Goal: Information Seeking & Learning: Find specific page/section

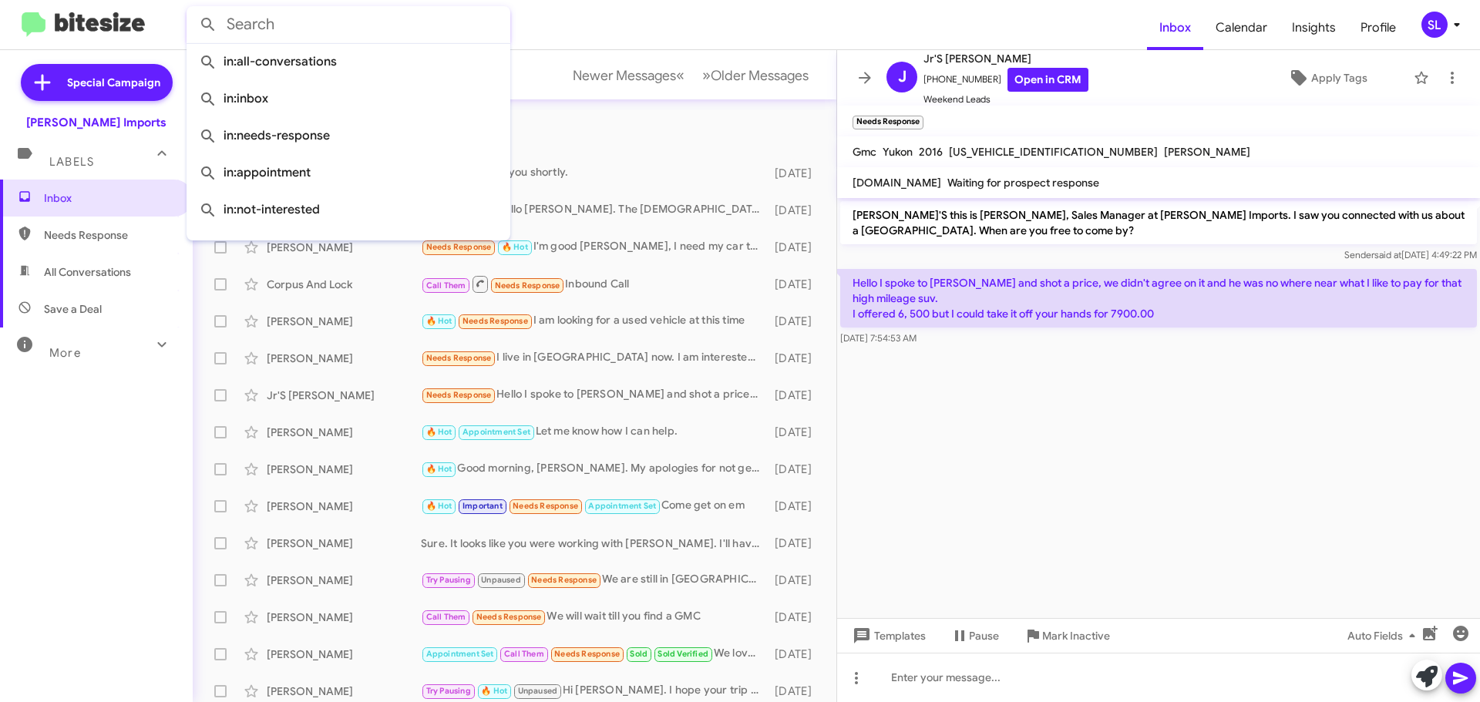
scroll to position [193, 0]
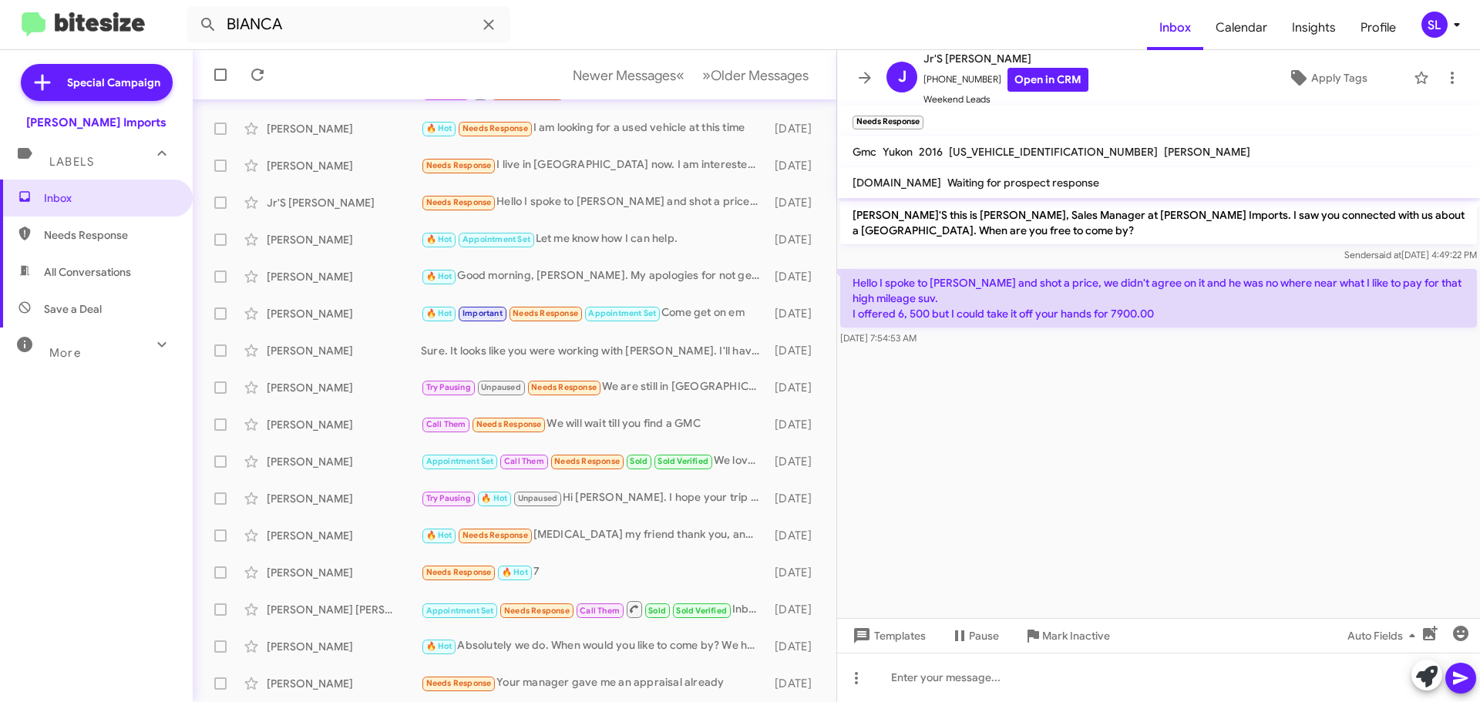
type input "BIANCA"
click at [193, 9] on button at bounding box center [208, 24] width 31 height 31
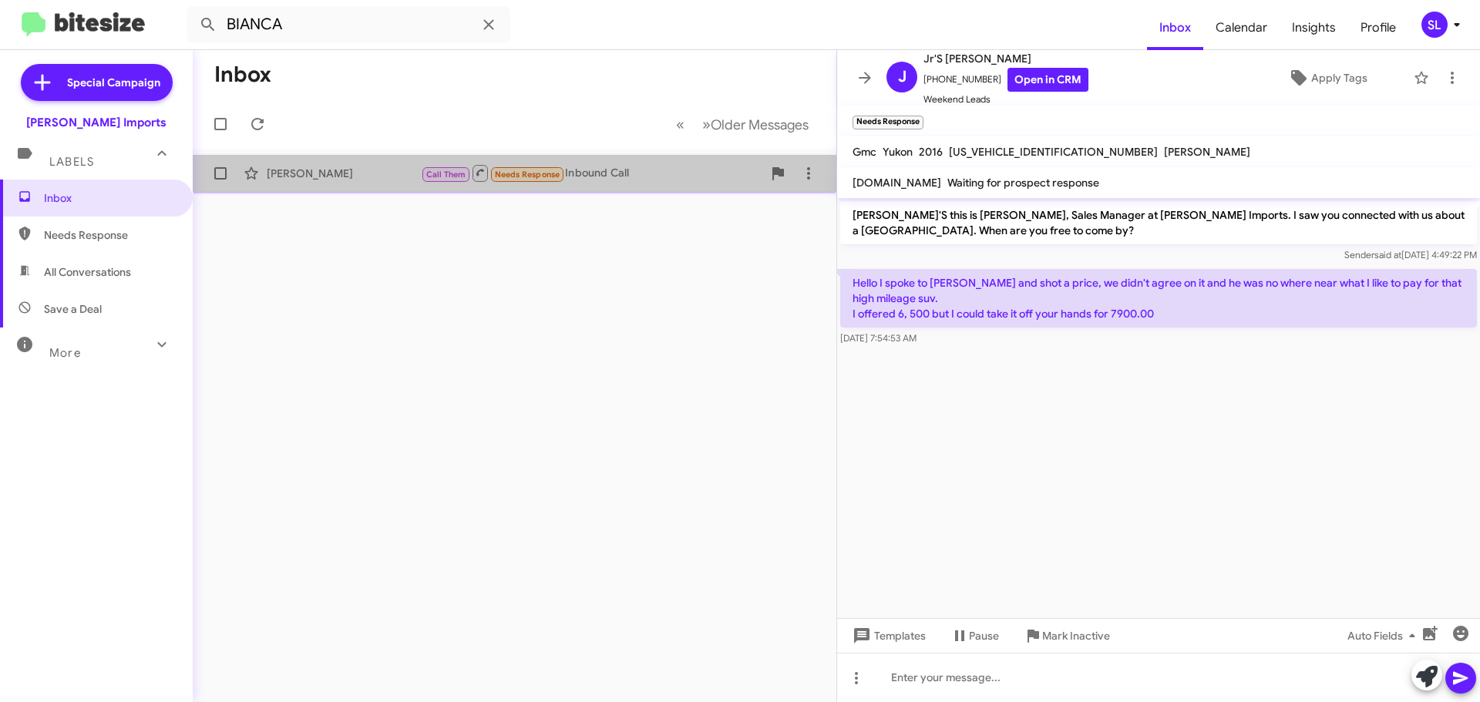
click at [341, 178] on div "[PERSON_NAME]" at bounding box center [344, 173] width 154 height 15
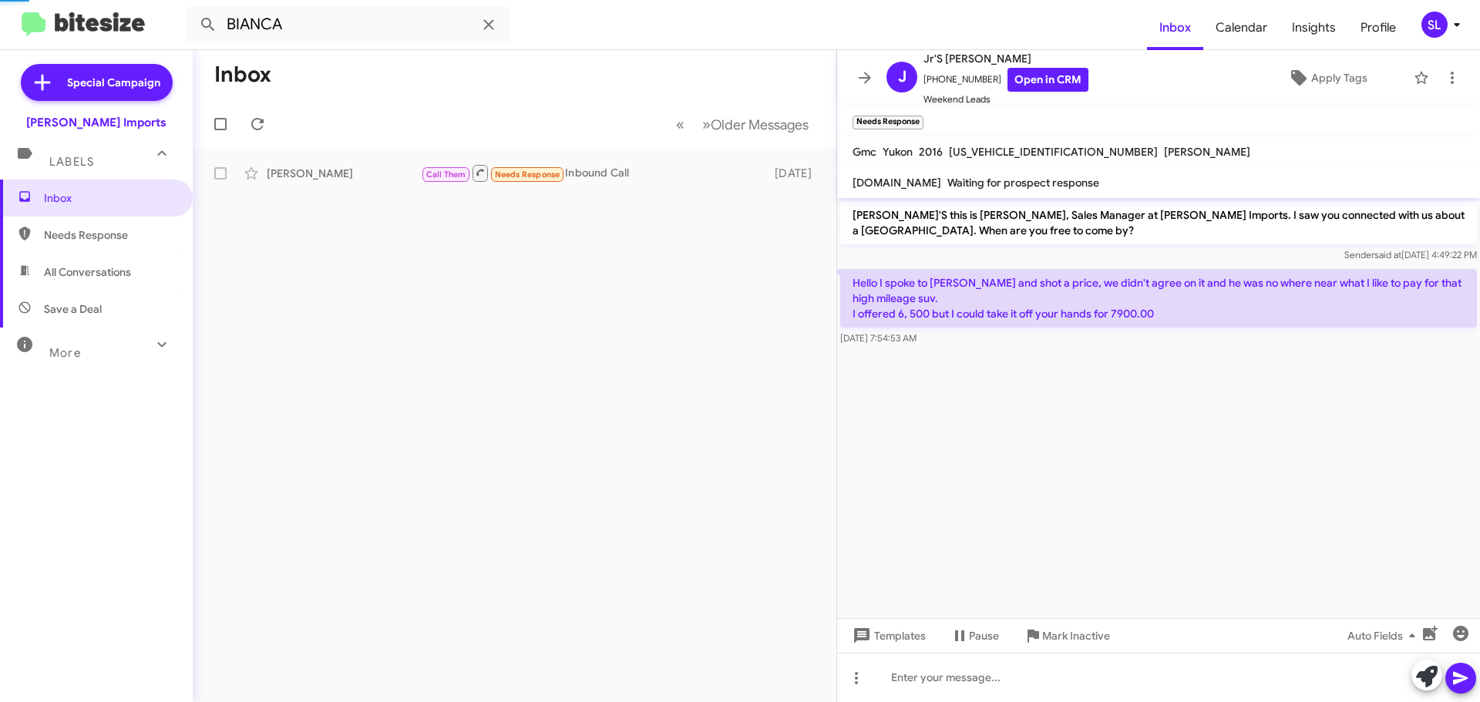
scroll to position [1289, 0]
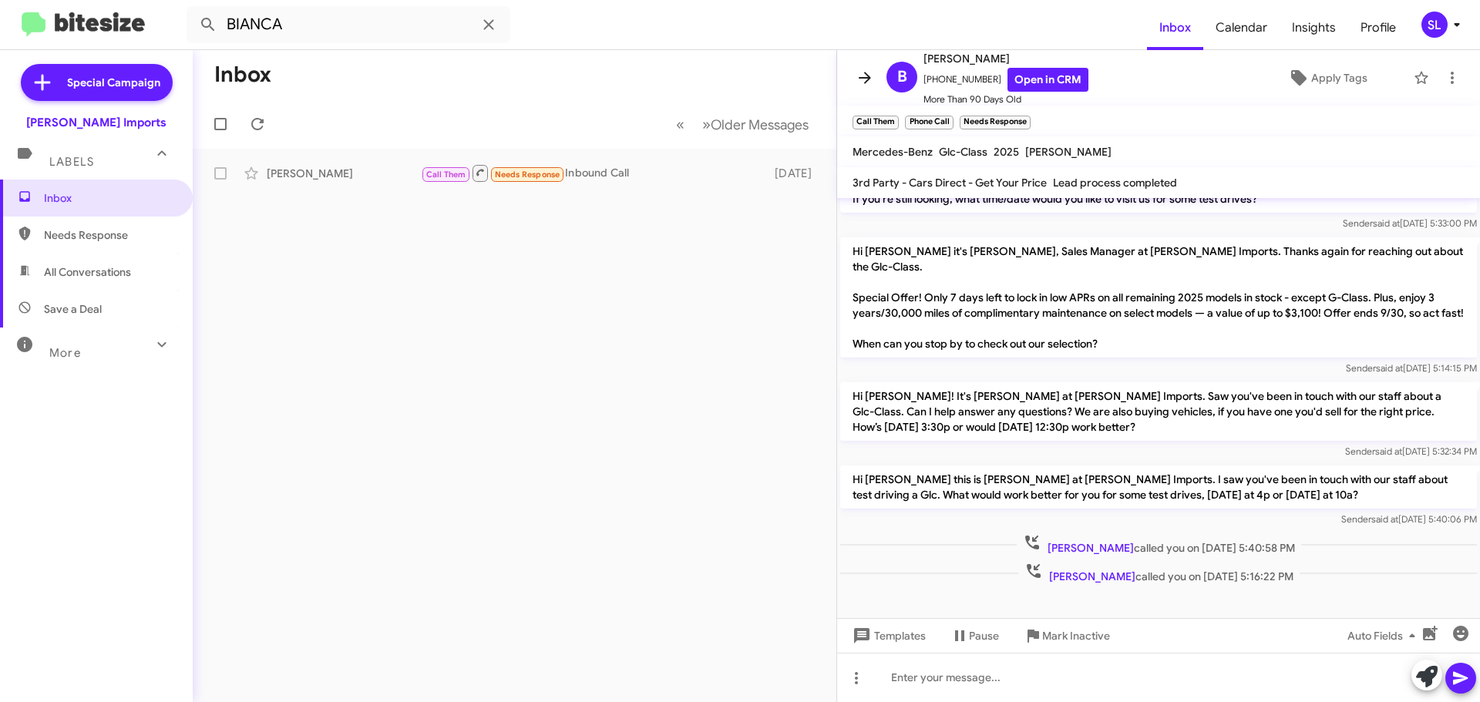
click at [859, 67] on button at bounding box center [864, 77] width 31 height 31
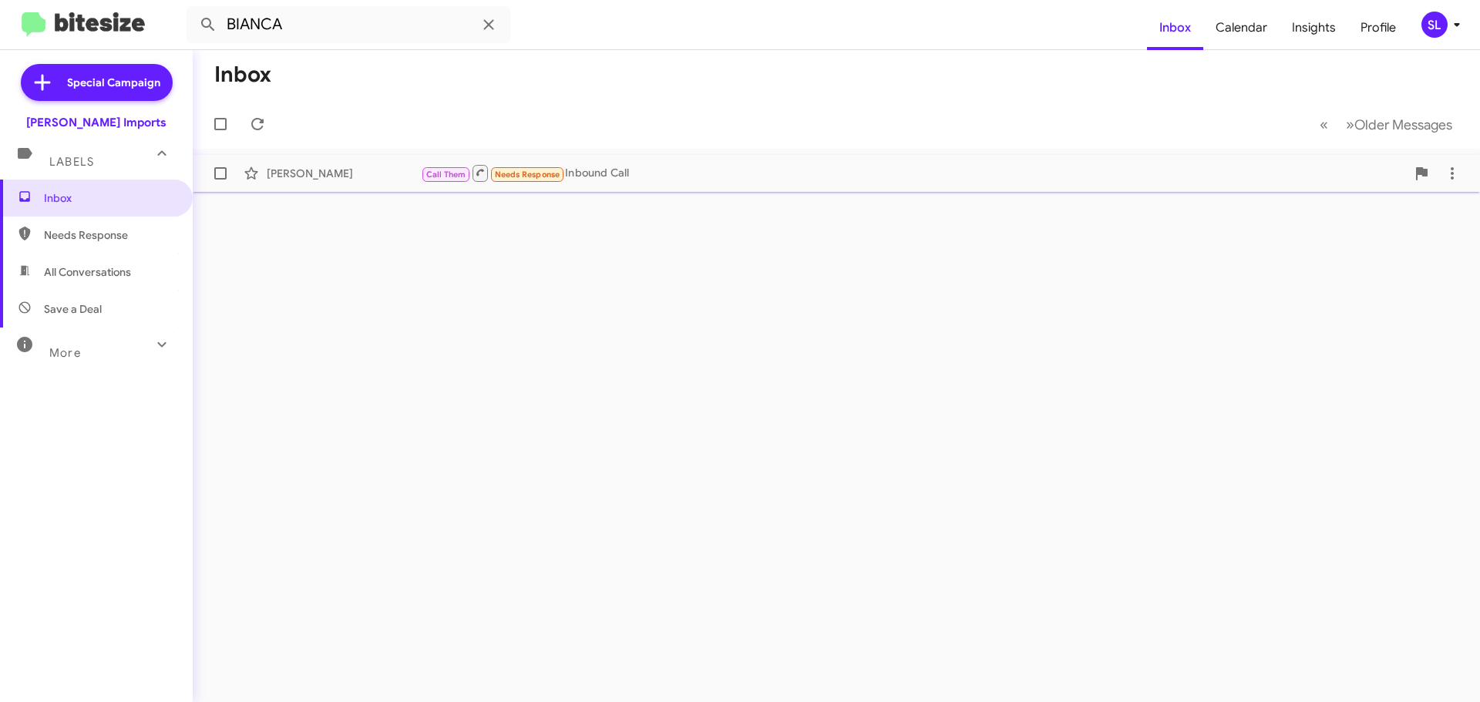
click at [704, 175] on div "Call Them Needs Response Inbound Call" at bounding box center [913, 172] width 985 height 19
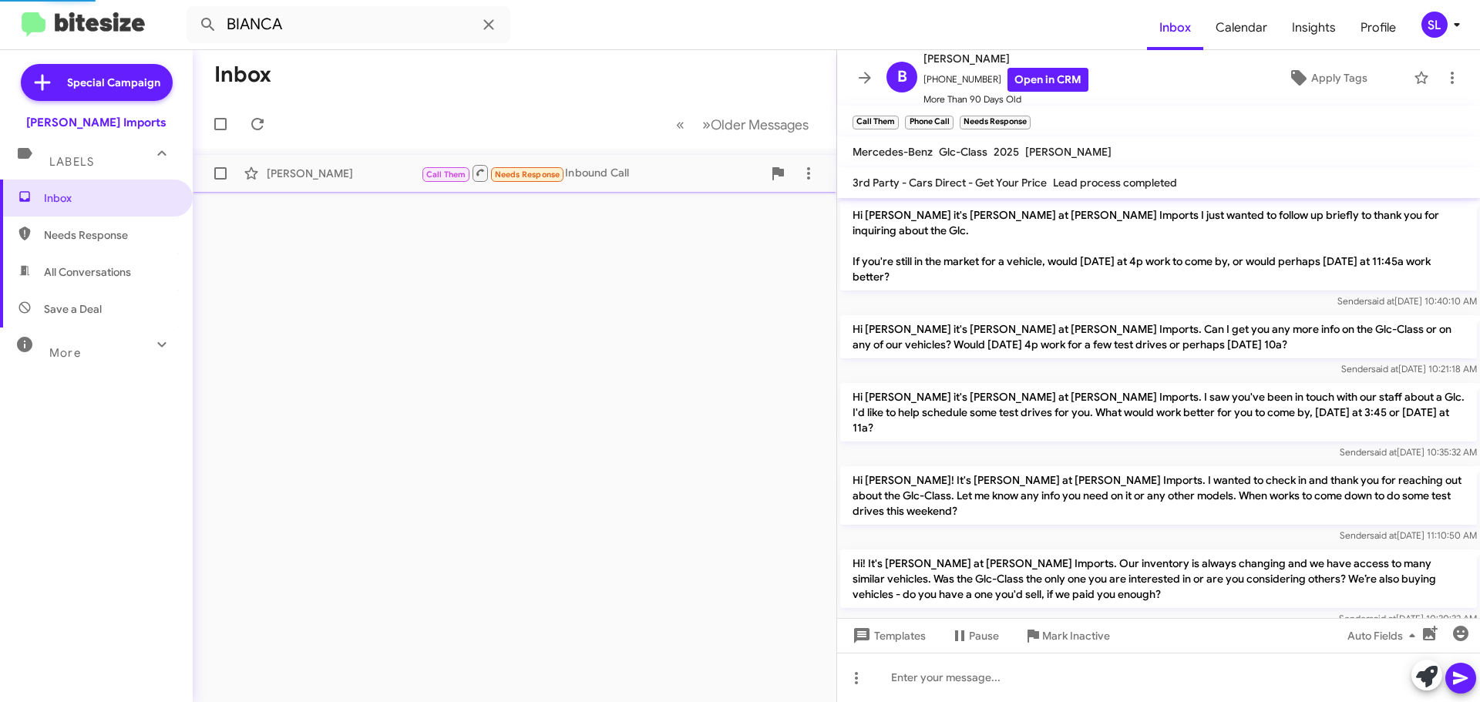
scroll to position [1259, 0]
